Goal: Navigation & Orientation: Find specific page/section

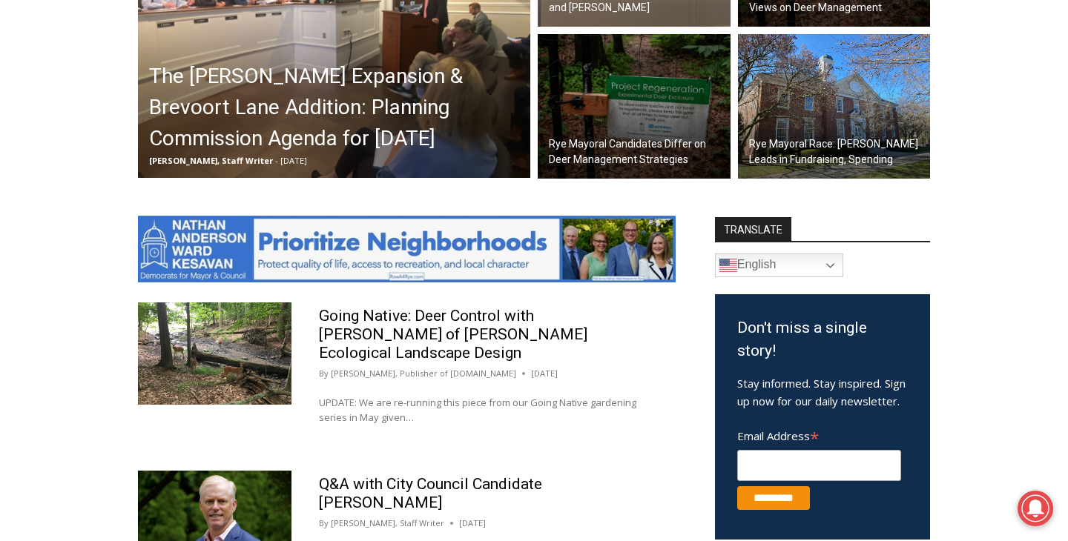
click at [804, 99] on img at bounding box center [834, 106] width 193 height 145
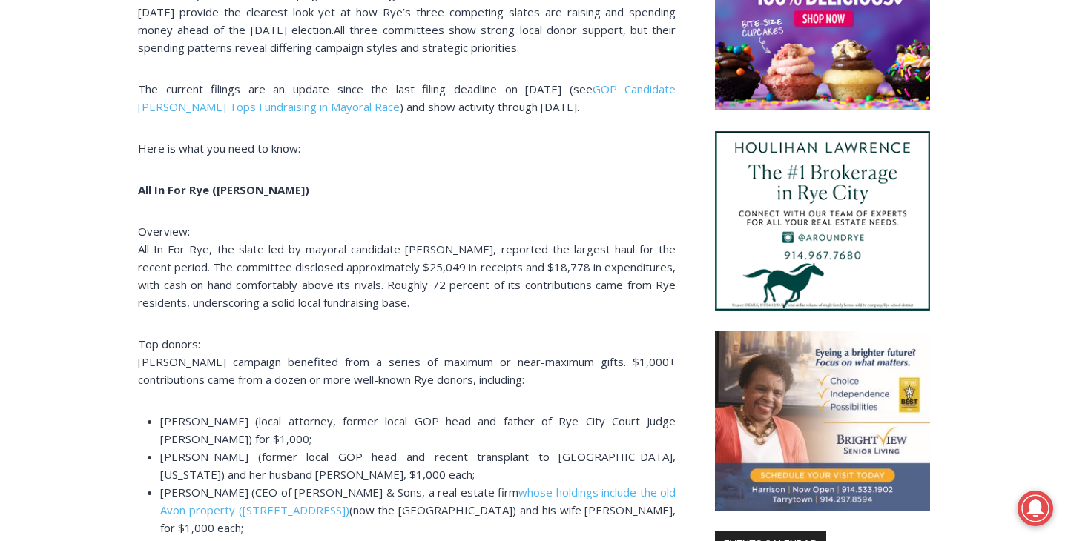
scroll to position [1694, 0]
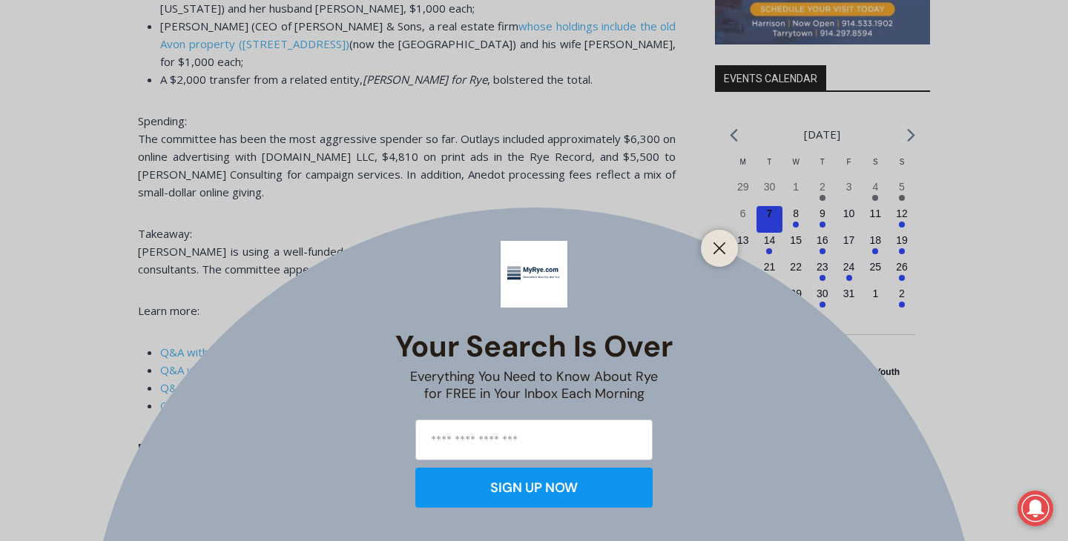
click at [637, 184] on div "Your Search is Over Everything You Need to Know About Rye for FREE in Your Inbo…" at bounding box center [534, 270] width 1068 height 541
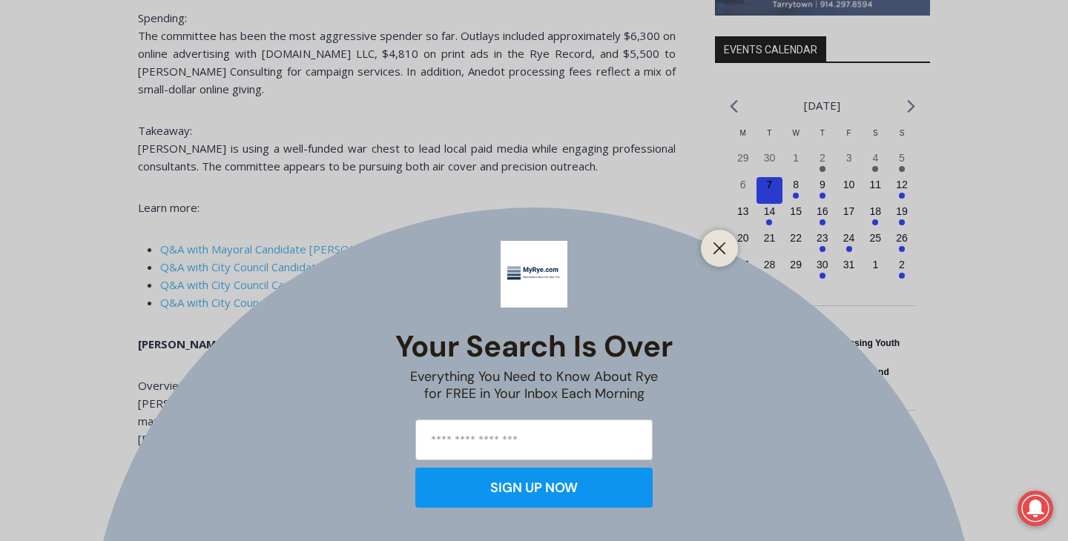
scroll to position [1811, 0]
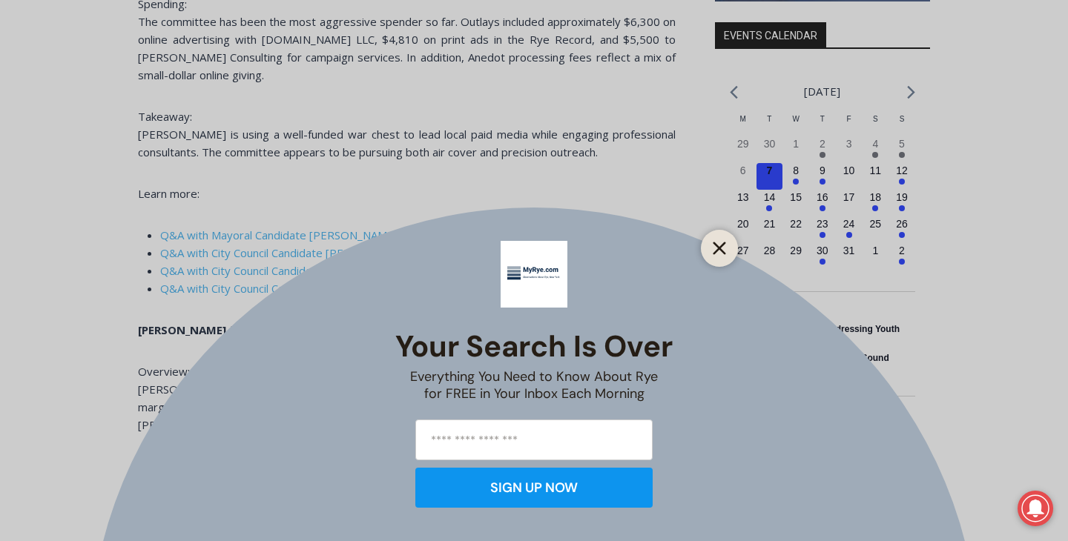
click at [726, 252] on button "Close" at bounding box center [719, 248] width 21 height 21
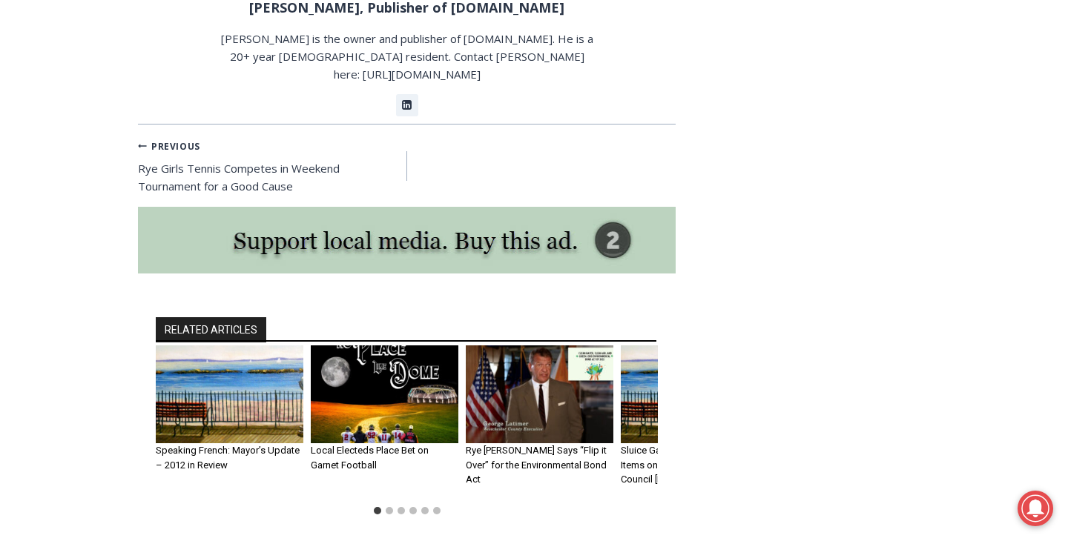
scroll to position [4319, 0]
click at [231, 345] on img "1 of 6" at bounding box center [230, 394] width 148 height 99
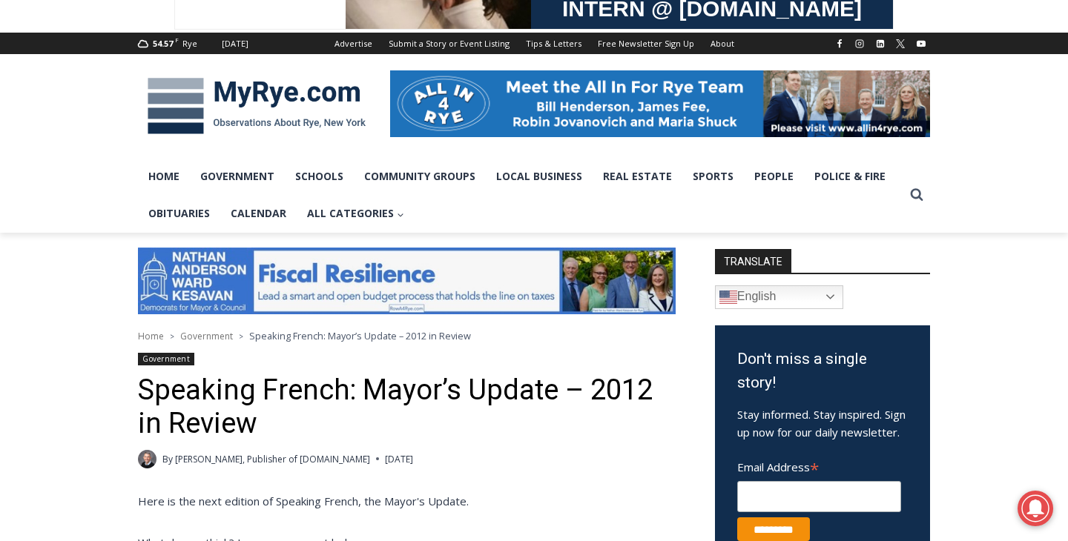
scroll to position [168, 0]
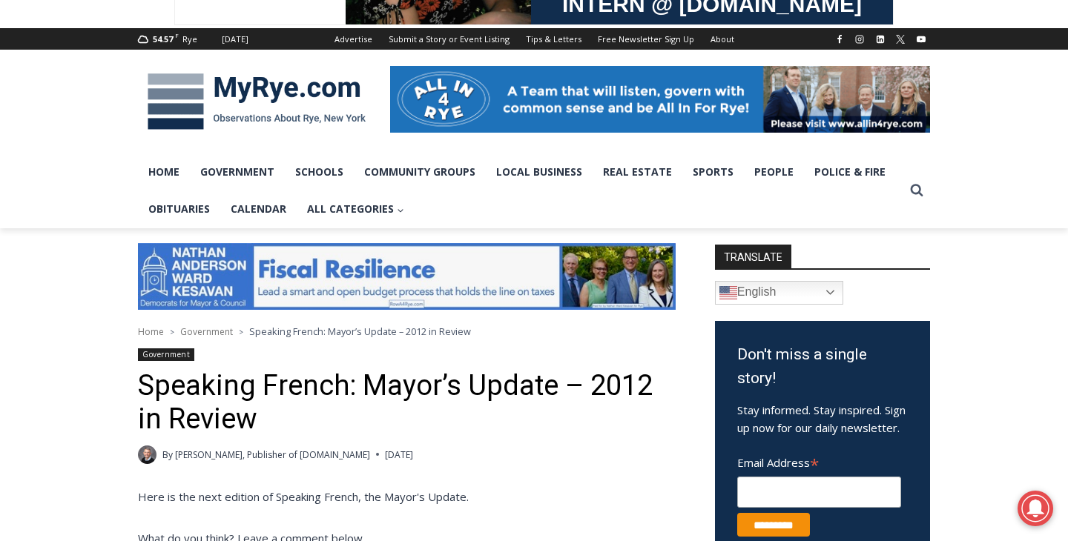
click at [167, 79] on img at bounding box center [256, 101] width 237 height 77
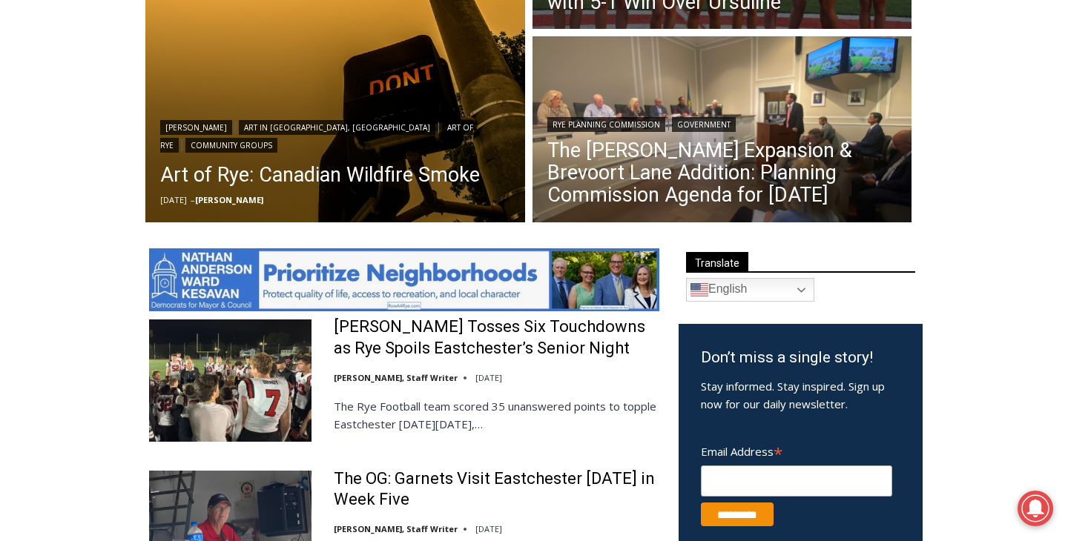
scroll to position [889, 0]
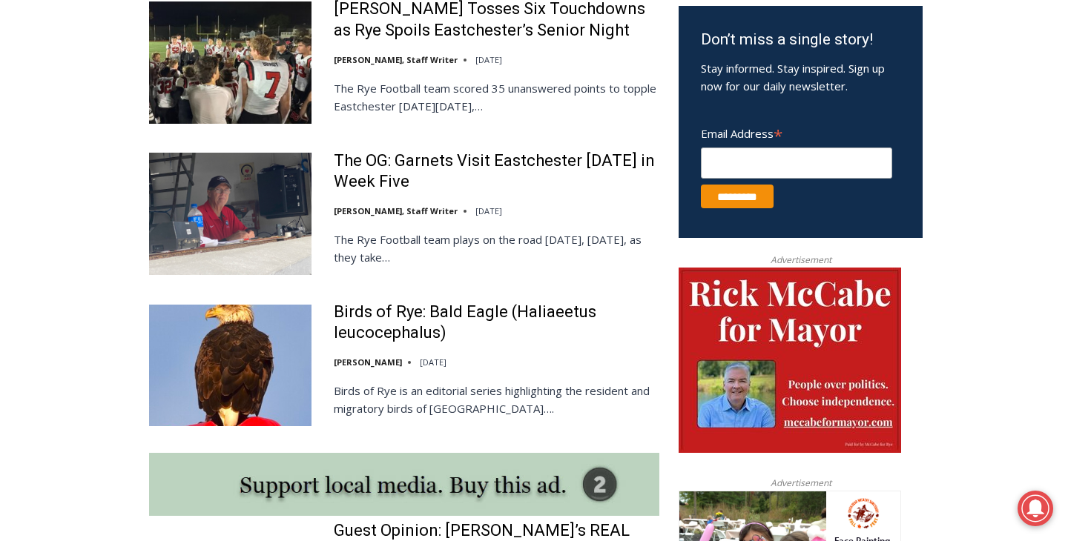
click at [857, 380] on img at bounding box center [790, 360] width 222 height 185
